Goal: Information Seeking & Learning: Learn about a topic

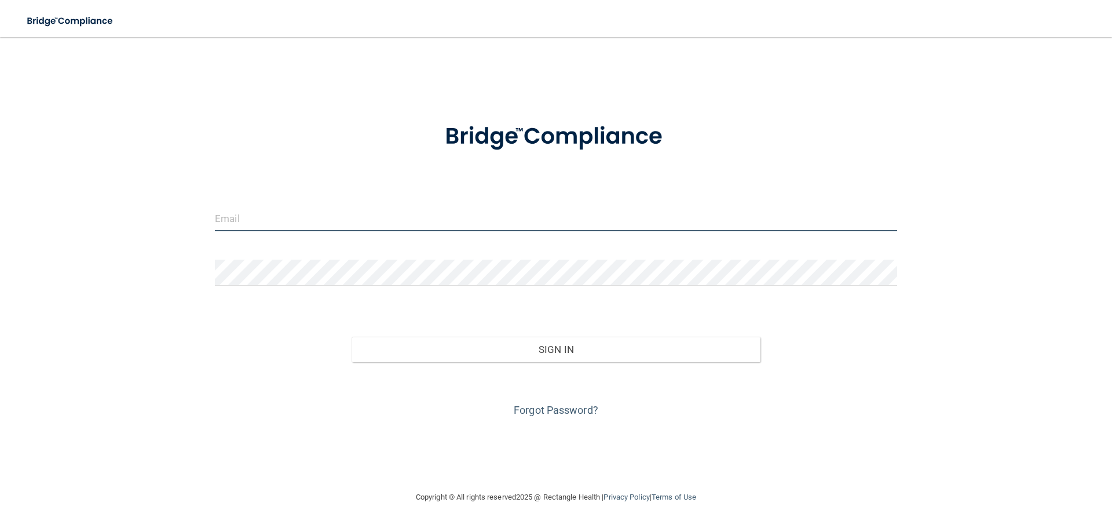
click at [473, 214] on input "email" at bounding box center [556, 218] width 682 height 26
type input "[EMAIL_ADDRESS][DOMAIN_NAME]"
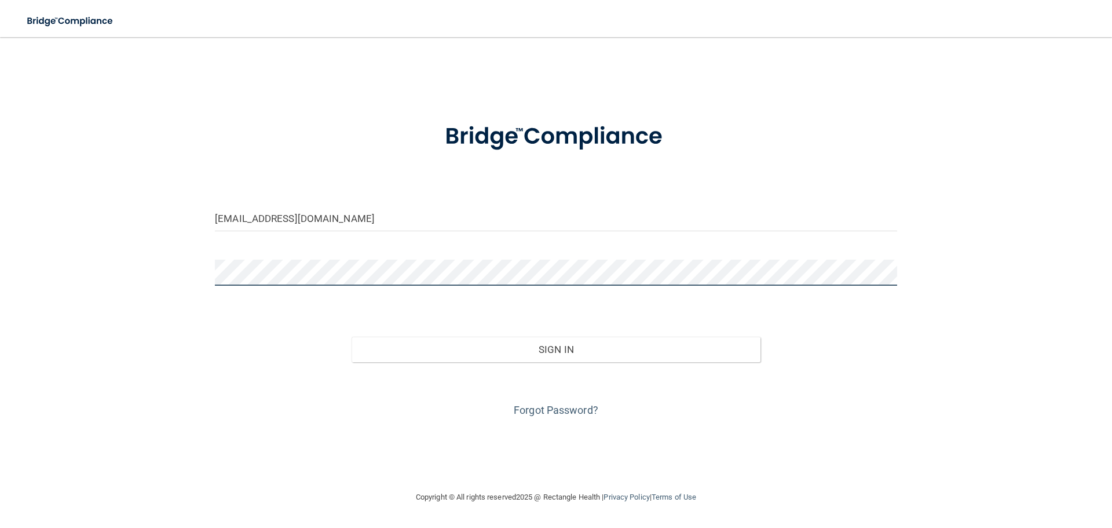
click at [352, 337] on button "Sign In" at bounding box center [557, 349] width 410 height 25
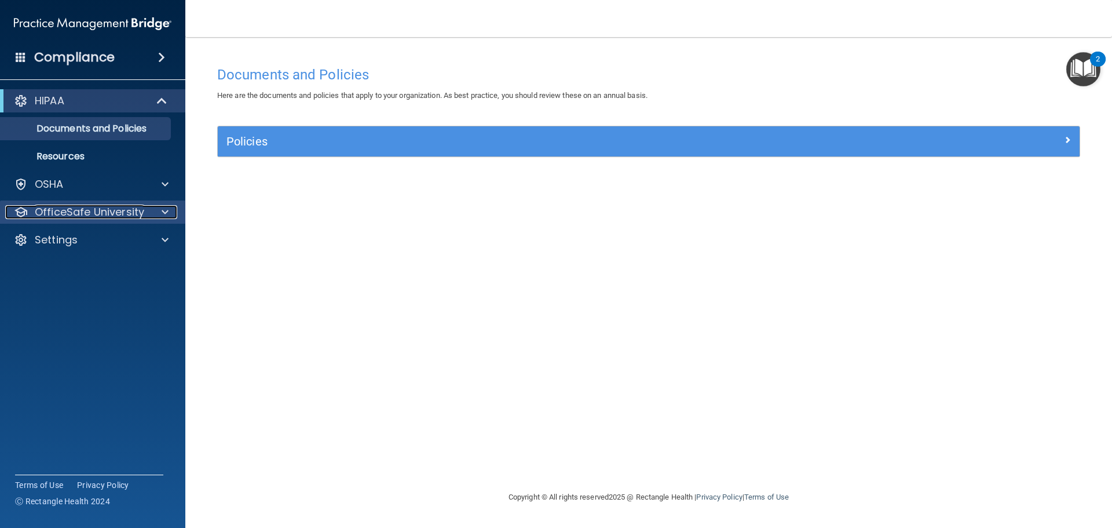
click at [163, 214] on span at bounding box center [165, 212] width 7 height 14
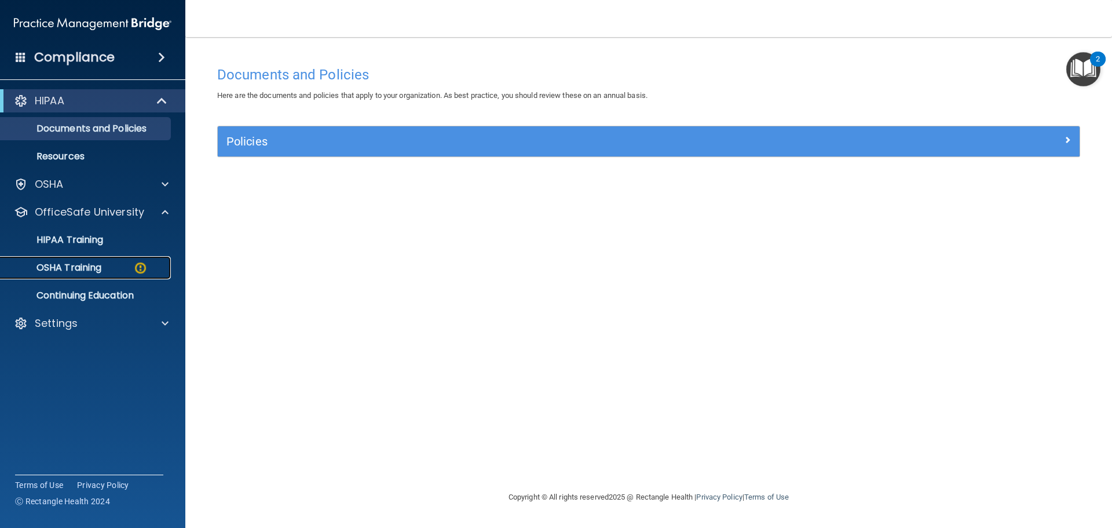
click at [117, 262] on div "OSHA Training" at bounding box center [87, 268] width 158 height 12
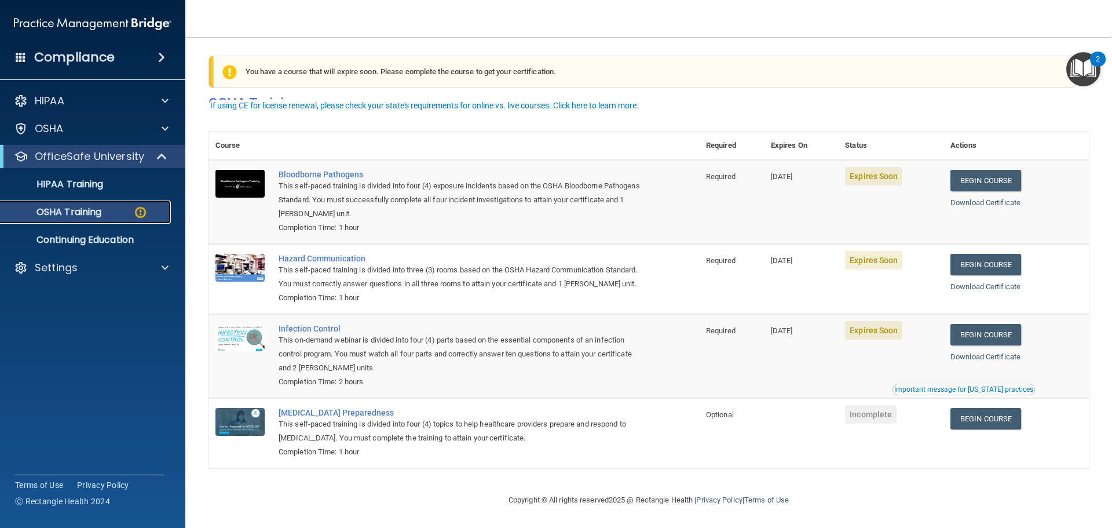
scroll to position [19, 0]
click at [977, 170] on link "Begin Course" at bounding box center [986, 180] width 71 height 21
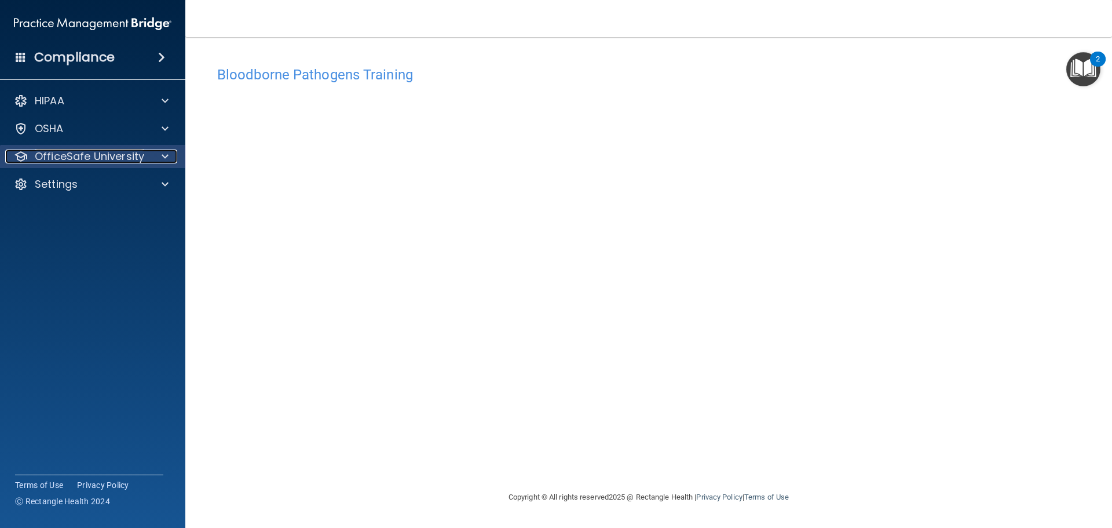
click at [57, 156] on p "OfficeSafe University" at bounding box center [89, 156] width 109 height 14
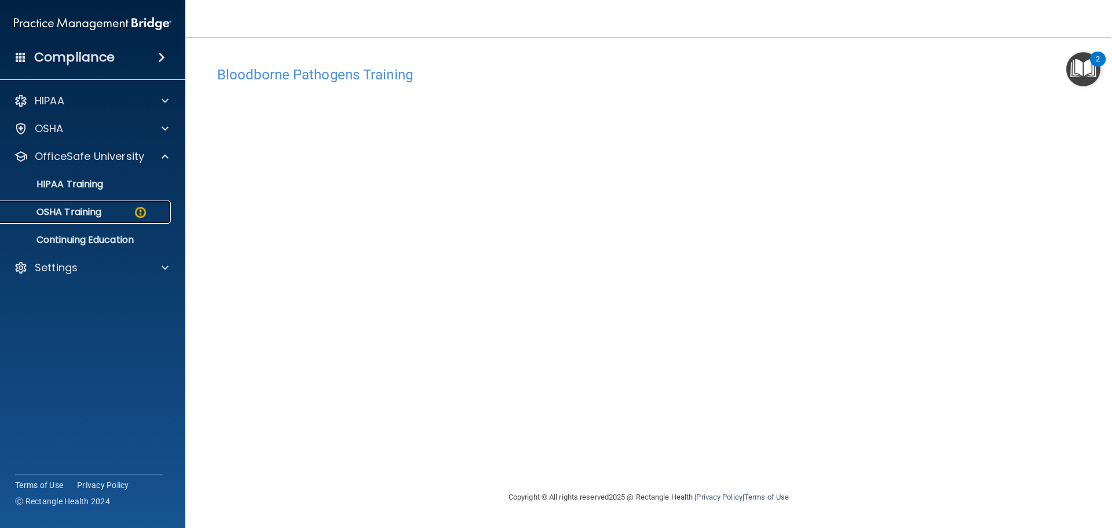
click at [63, 208] on p "OSHA Training" at bounding box center [55, 212] width 94 height 12
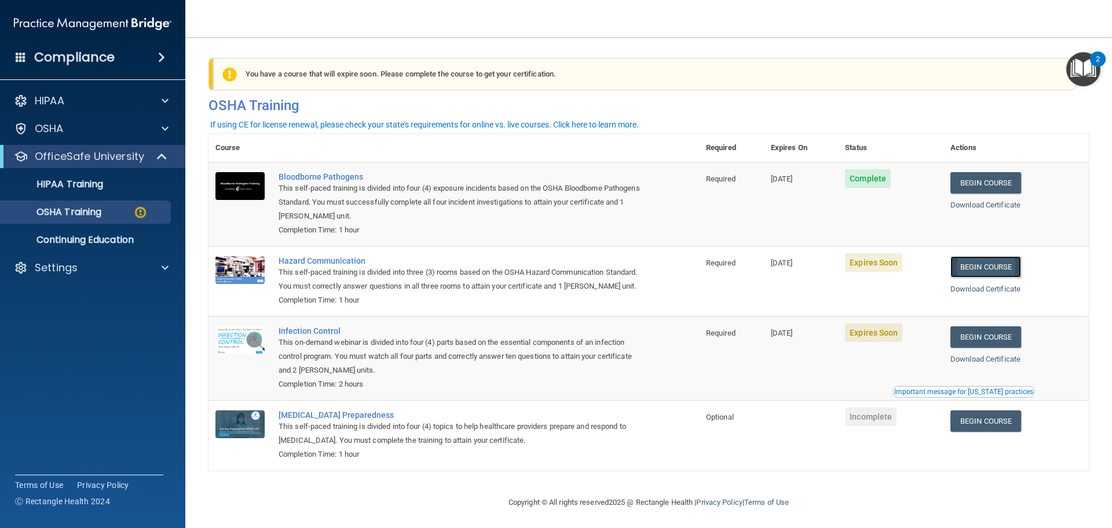
click at [985, 268] on link "Begin Course" at bounding box center [986, 266] width 71 height 21
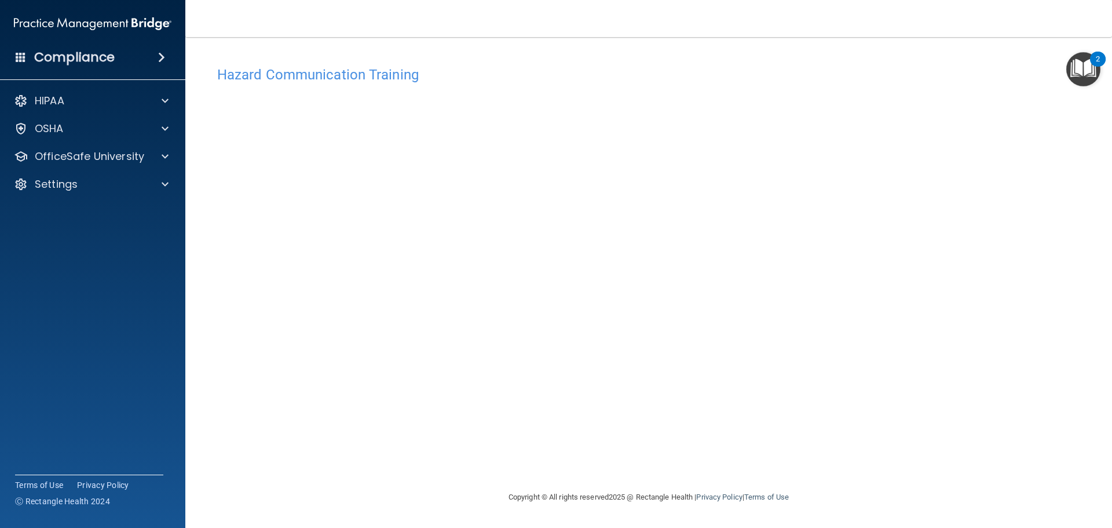
click at [925, 206] on div "Hazard Communication Training This course doesn’t expire until 10/31/2025. Are …" at bounding box center [649, 275] width 881 height 430
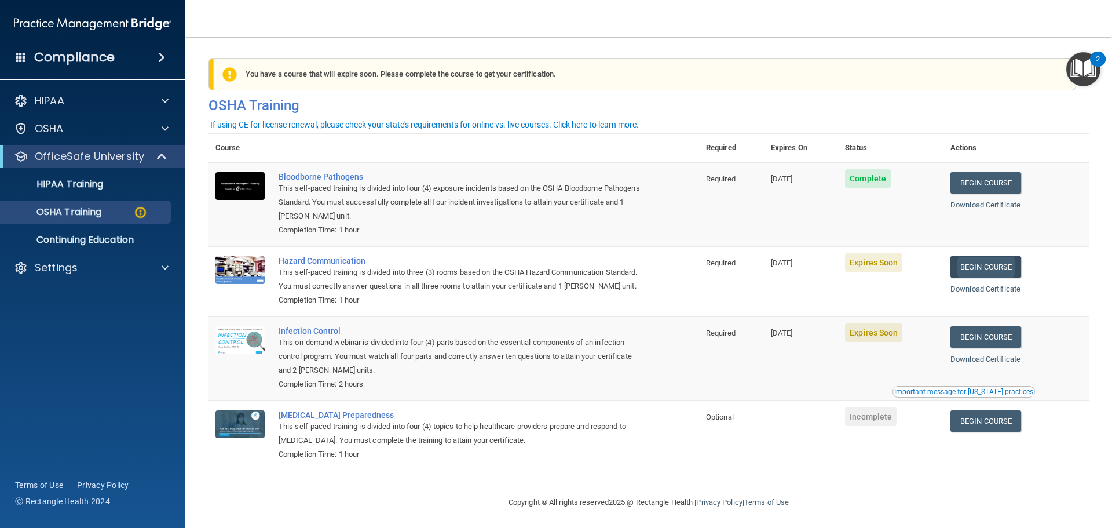
click at [977, 264] on link "Begin Course" at bounding box center [986, 266] width 71 height 21
click at [998, 202] on link "Download Certificate" at bounding box center [986, 204] width 70 height 9
click at [64, 234] on p "Continuing Education" at bounding box center [87, 240] width 158 height 12
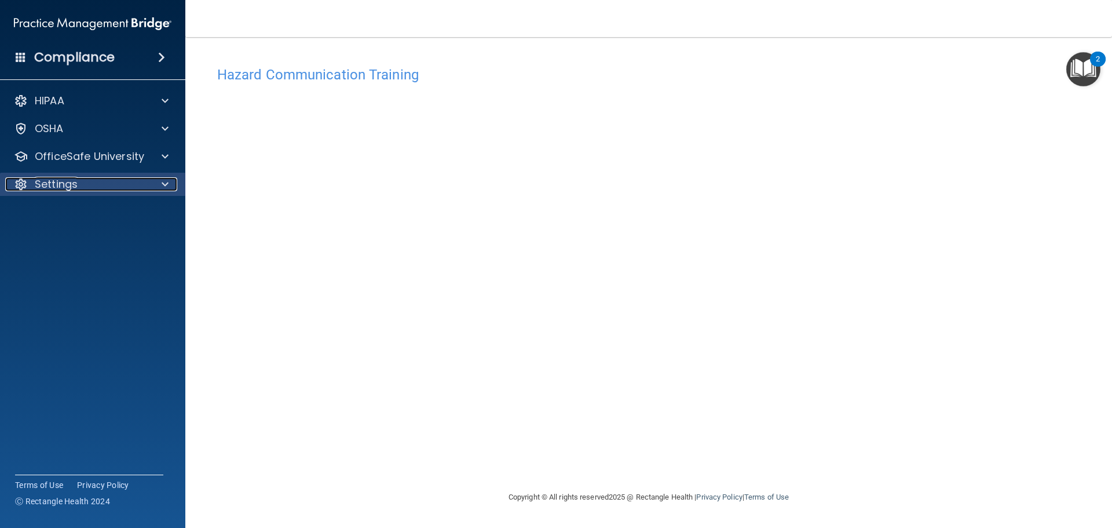
click at [160, 178] on div at bounding box center [163, 184] width 29 height 14
click at [92, 242] on p "Sign Out" at bounding box center [87, 240] width 158 height 12
